Goal: Find specific page/section: Find specific page/section

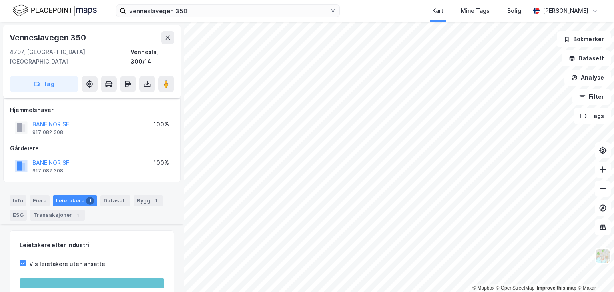
scroll to position [90, 0]
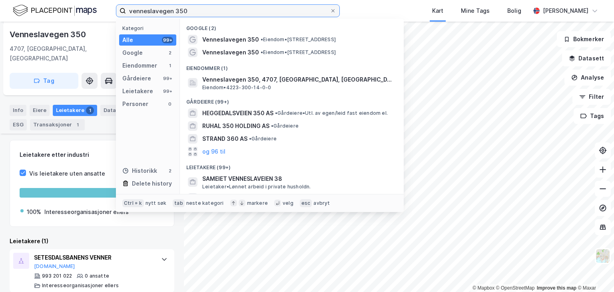
drag, startPoint x: 186, startPoint y: 12, endPoint x: 81, endPoint y: 8, distance: 104.8
click at [82, 8] on div "venneslavegen 350 Kategori Alle 99+ Google 2 Eiendommer 1 Gårdeiere 99+ Leietak…" at bounding box center [307, 11] width 614 height 22
paste input "[STREET_ADDRESS]"
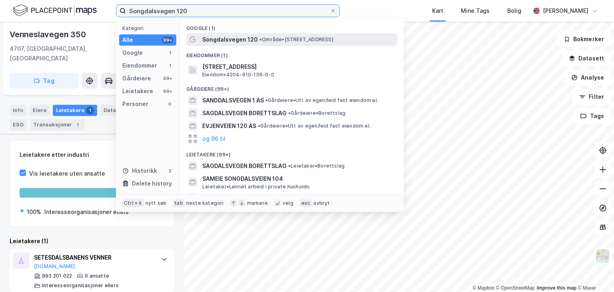
type input "Songdalsvegen 120"
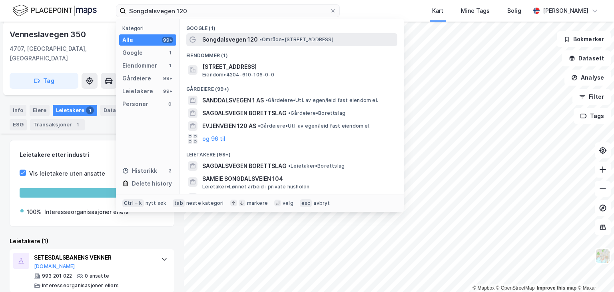
click at [242, 40] on span "Songdalsvegen 120" at bounding box center [230, 40] width 56 height 10
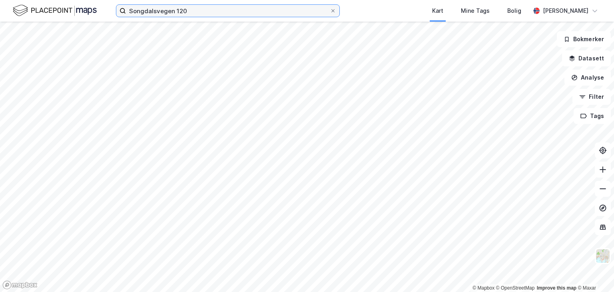
click at [213, 7] on input "Songdalsvegen 120" at bounding box center [228, 11] width 204 height 12
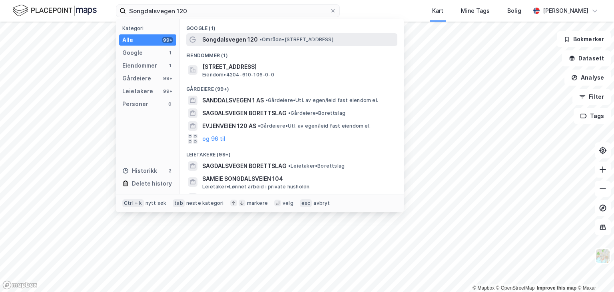
click at [232, 41] on span "Songdalsvegen 120" at bounding box center [230, 40] width 56 height 10
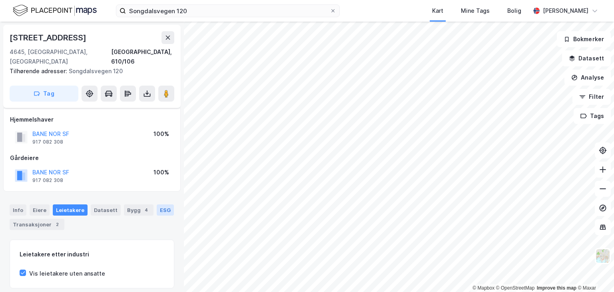
click at [157, 204] on div "ESG" at bounding box center [165, 209] width 17 height 11
